Goal: Navigation & Orientation: Find specific page/section

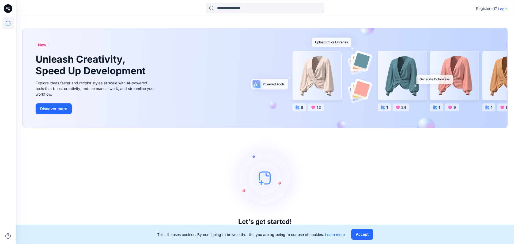
click at [499, 8] on p "Login" at bounding box center [503, 9] width 10 height 6
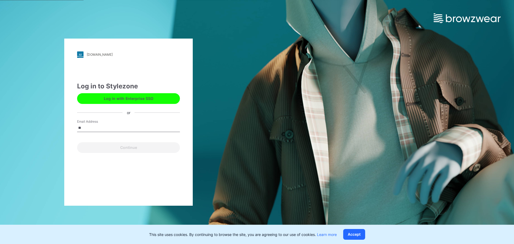
type input "*"
type input "**********"
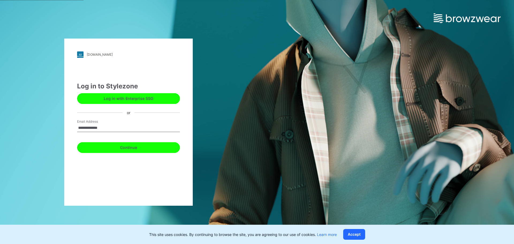
click at [133, 147] on button "Continue" at bounding box center [128, 147] width 103 height 11
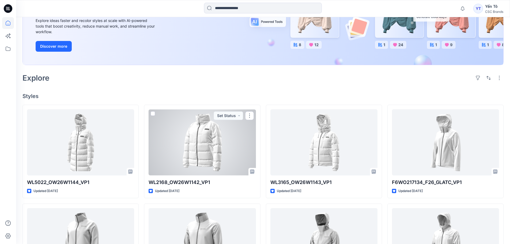
scroll to position [134, 0]
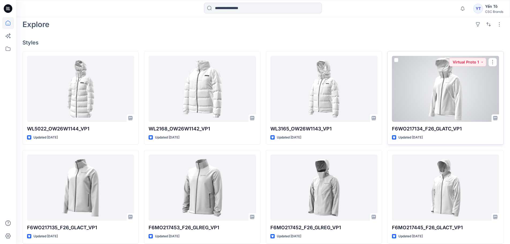
click at [454, 99] on div at bounding box center [445, 89] width 107 height 66
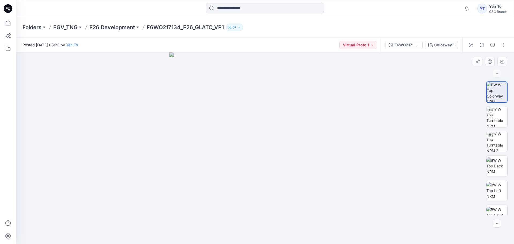
drag, startPoint x: 212, startPoint y: 153, endPoint x: 226, endPoint y: 154, distance: 14.0
click at [225, 154] on img at bounding box center [264, 147] width 191 height 191
drag, startPoint x: 256, startPoint y: 145, endPoint x: 284, endPoint y: 145, distance: 27.3
click at [284, 145] on img at bounding box center [264, 147] width 191 height 191
click at [495, 119] on img at bounding box center [496, 116] width 21 height 21
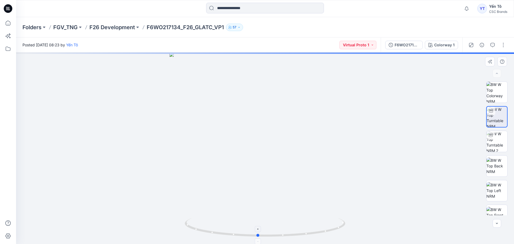
drag, startPoint x: 302, startPoint y: 237, endPoint x: 295, endPoint y: 237, distance: 7.2
click at [295, 237] on icon at bounding box center [266, 228] width 162 height 20
drag, startPoint x: 284, startPoint y: 237, endPoint x: 167, endPoint y: 236, distance: 117.7
click at [167, 236] on div at bounding box center [265, 147] width 498 height 191
click at [498, 141] on img at bounding box center [496, 141] width 21 height 21
